Goal: Use online tool/utility: Use online tool/utility

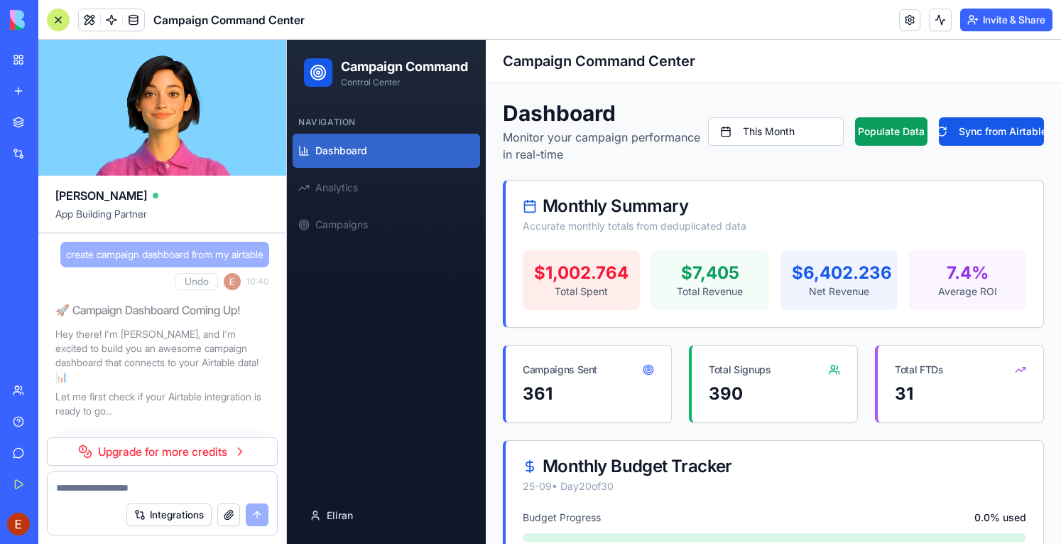
scroll to position [14700, 0]
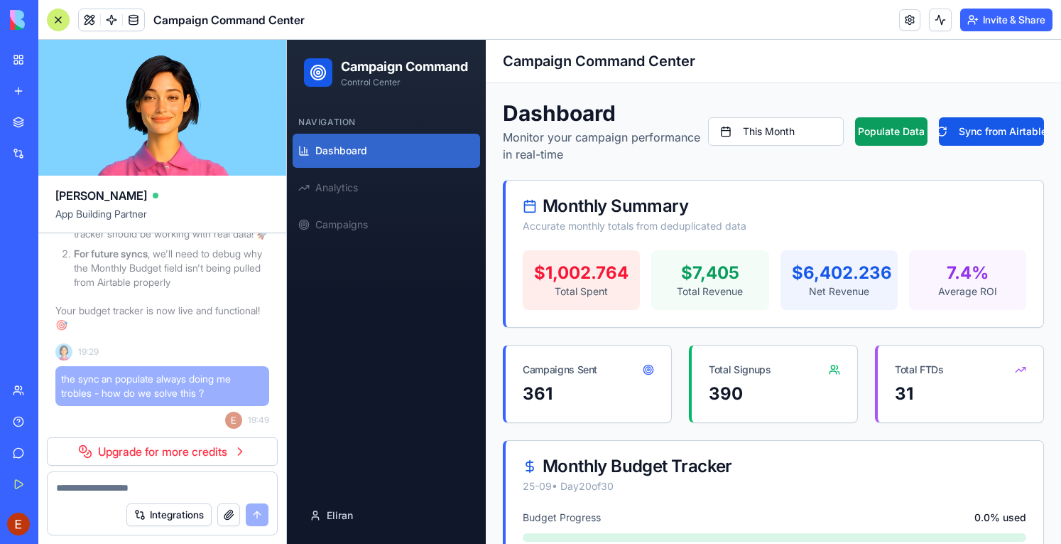
click at [61, 18] on div at bounding box center [58, 20] width 23 height 23
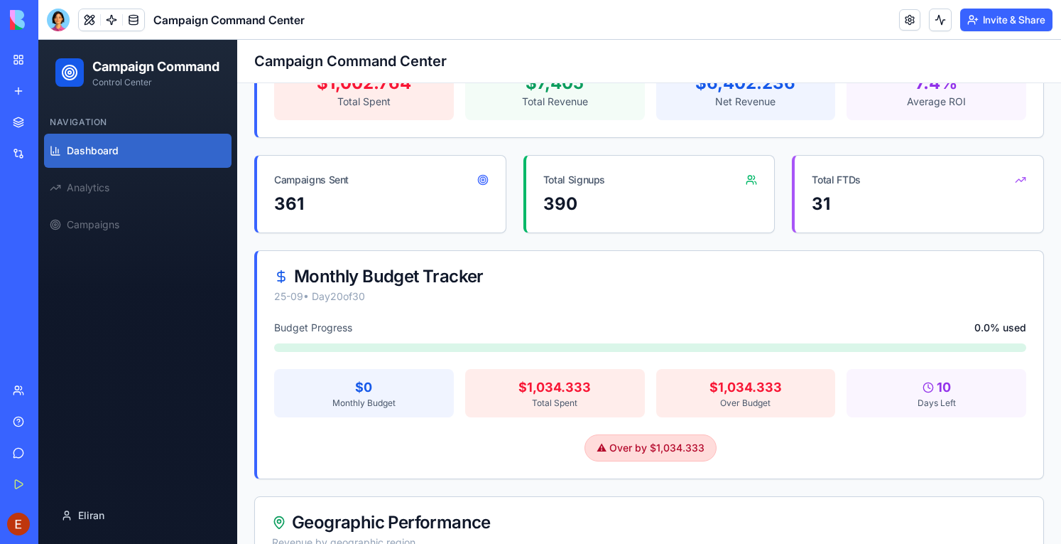
scroll to position [176, 0]
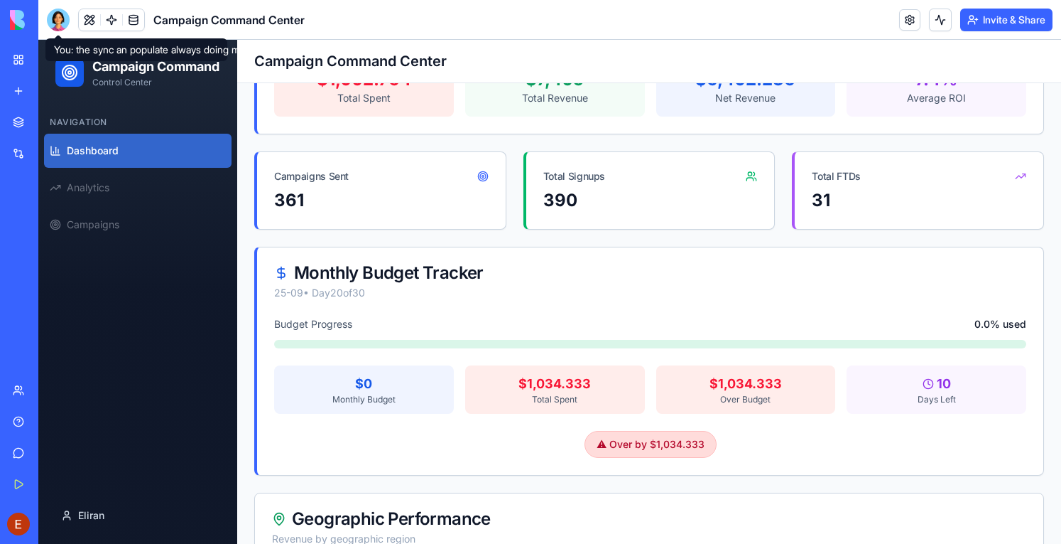
click at [59, 21] on div at bounding box center [58, 20] width 23 height 23
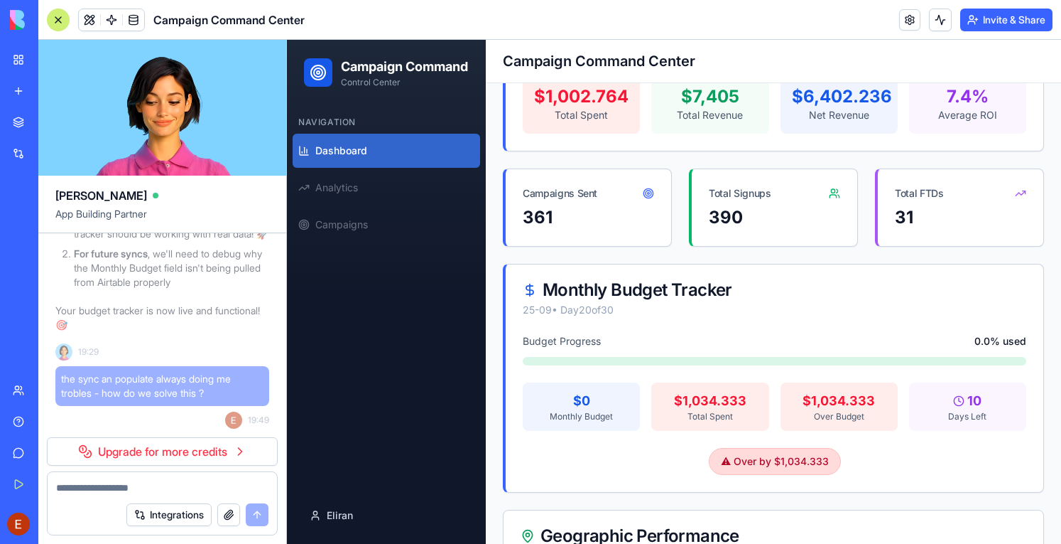
scroll to position [0, 0]
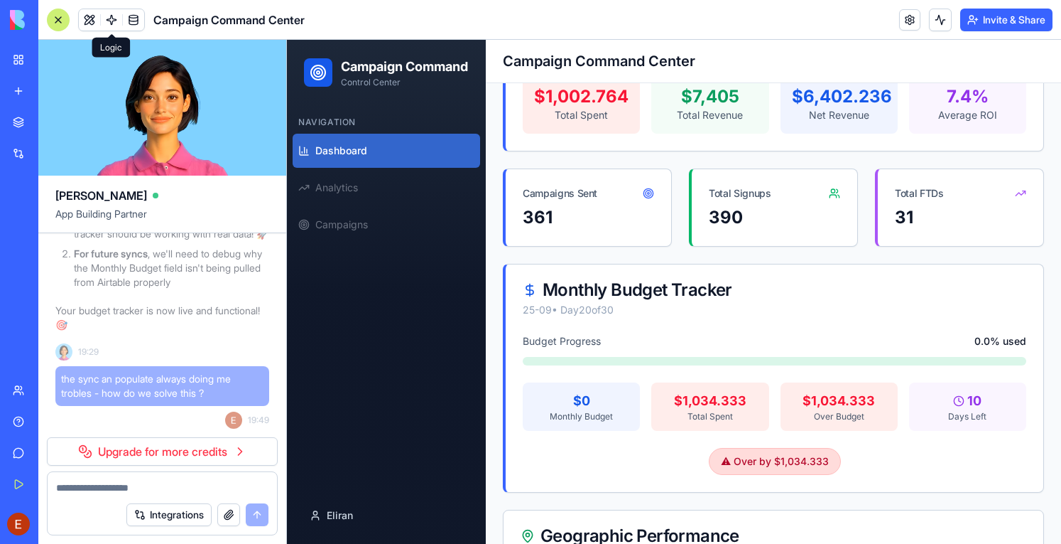
click at [111, 21] on link at bounding box center [111, 19] width 21 height 21
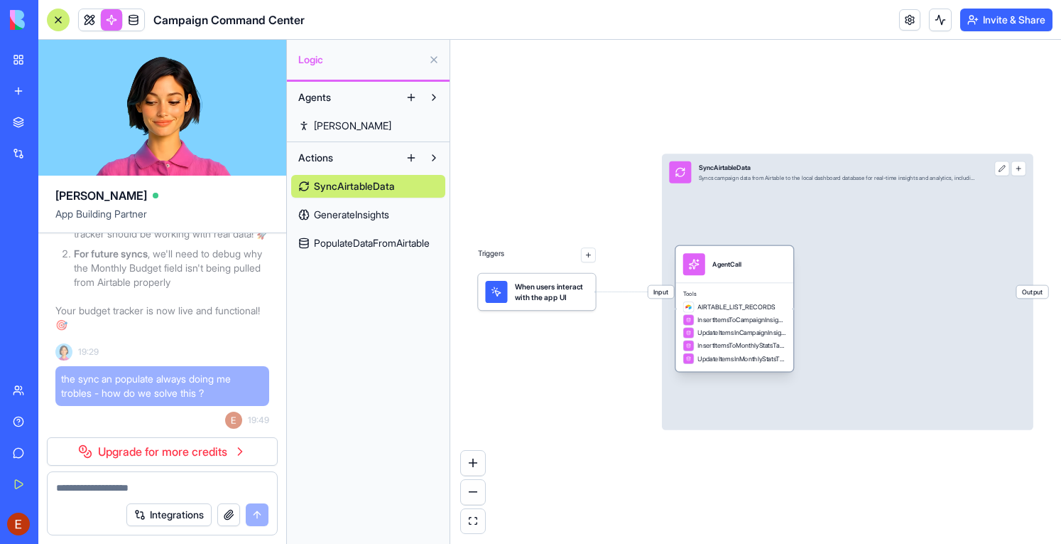
click at [747, 320] on span "InsertItemsToCampaignInsightsTable" at bounding box center [742, 319] width 88 height 9
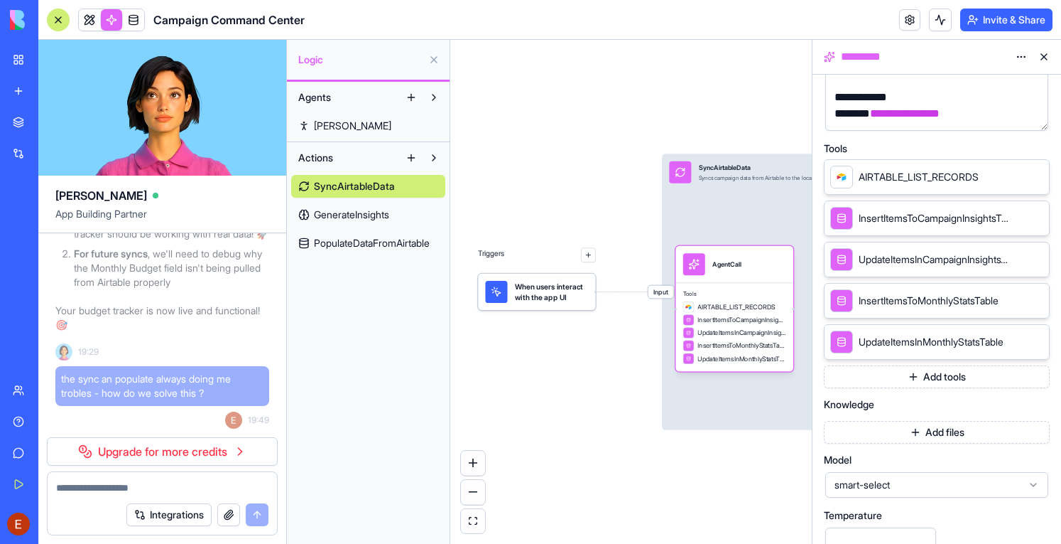
scroll to position [269, 0]
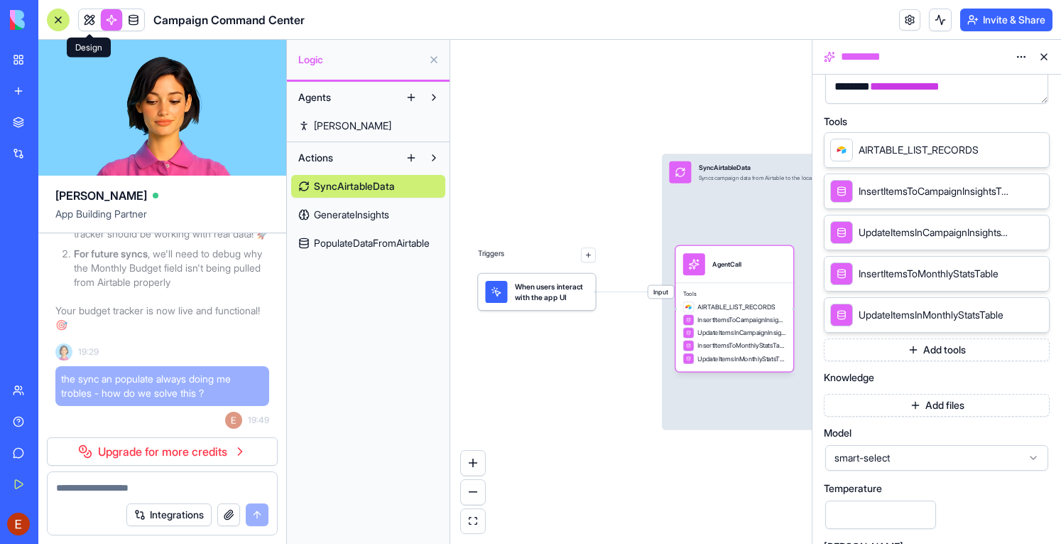
click at [96, 21] on link at bounding box center [89, 19] width 21 height 21
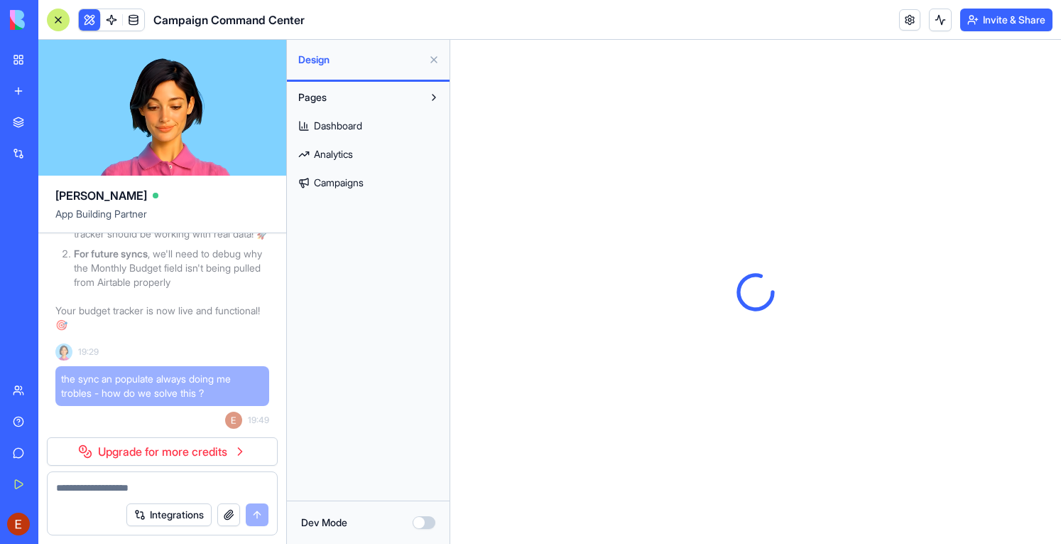
click at [423, 521] on button "Dev Mode" at bounding box center [424, 522] width 23 height 13
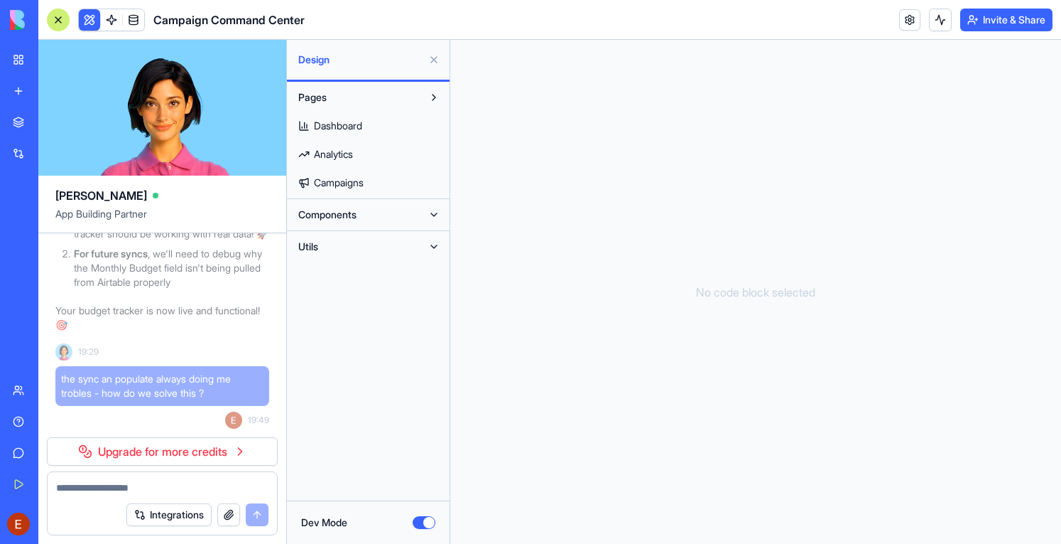
click at [350, 117] on link "Dashboard" at bounding box center [368, 125] width 154 height 23
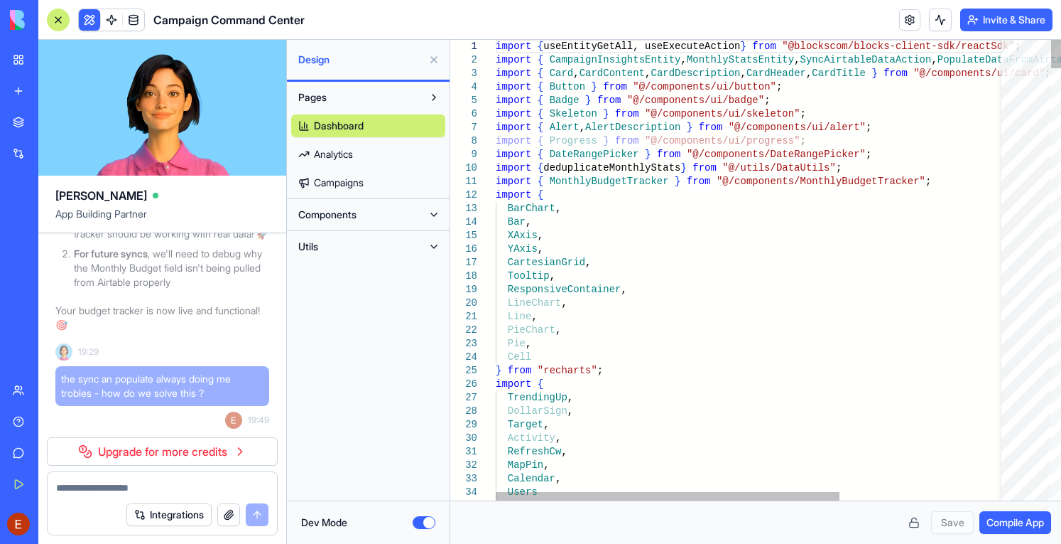
type textarea "**********"
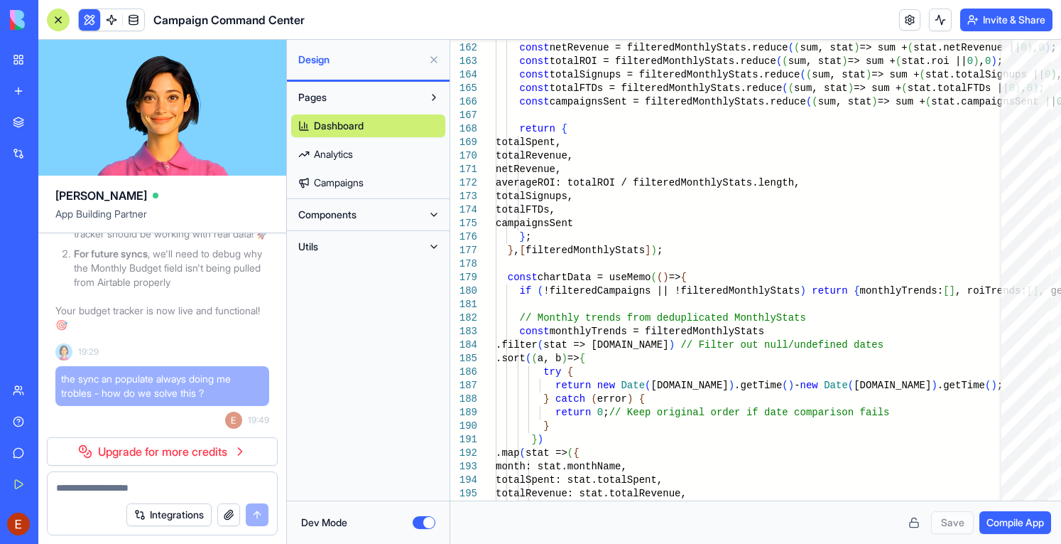
click at [340, 127] on span "Dashboard" at bounding box center [339, 126] width 50 height 14
click at [419, 528] on button "Dev Mode" at bounding box center [424, 522] width 23 height 13
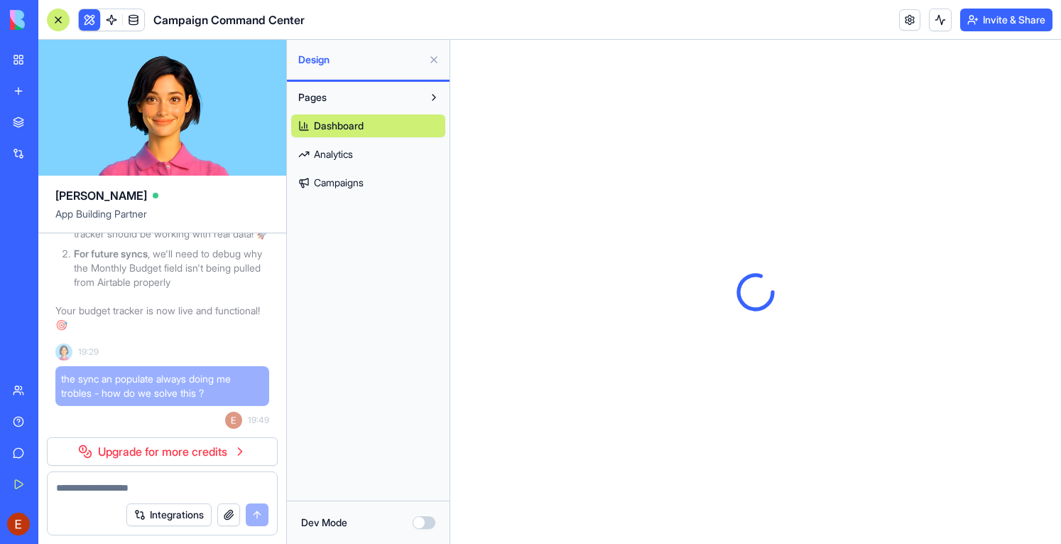
scroll to position [0, 0]
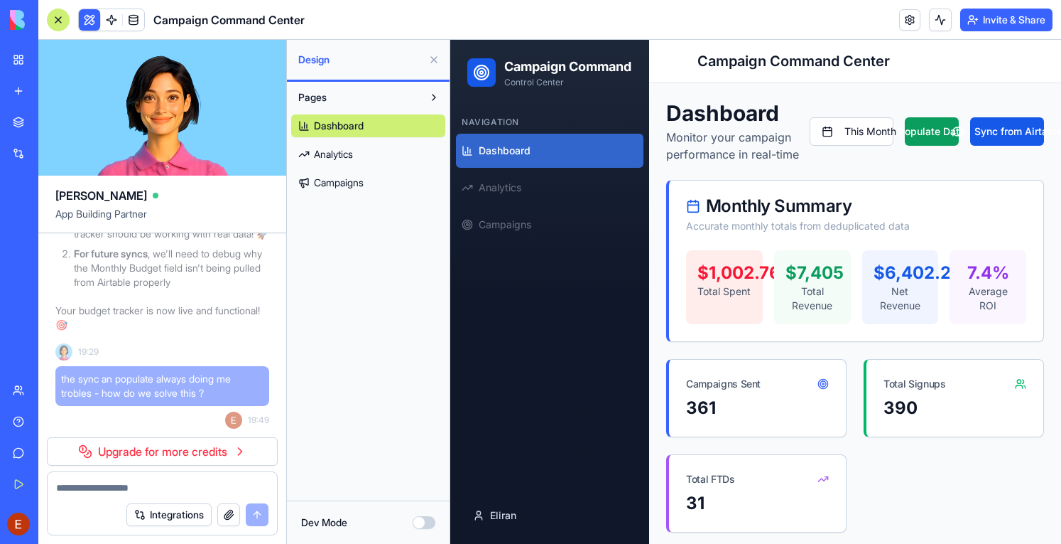
click at [60, 11] on div at bounding box center [58, 20] width 23 height 23
